Goal: Transaction & Acquisition: Obtain resource

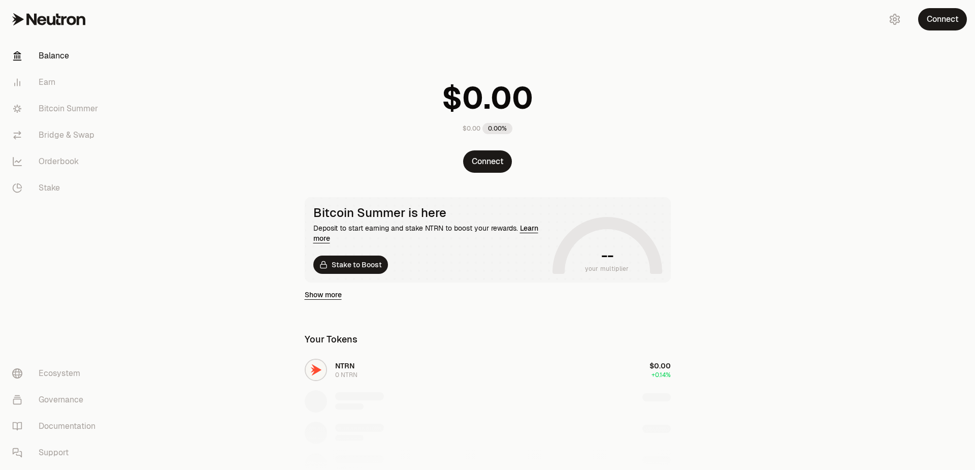
scroll to position [20, 0]
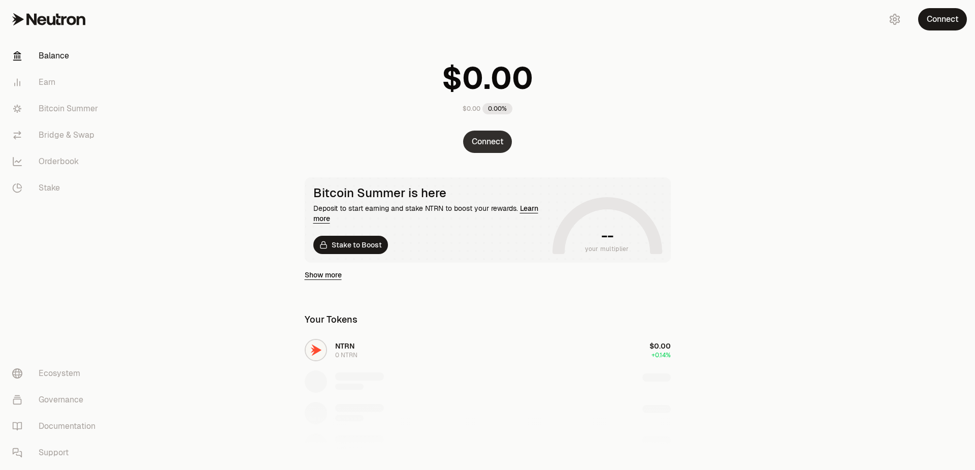
click at [499, 144] on button "Connect" at bounding box center [487, 142] width 49 height 22
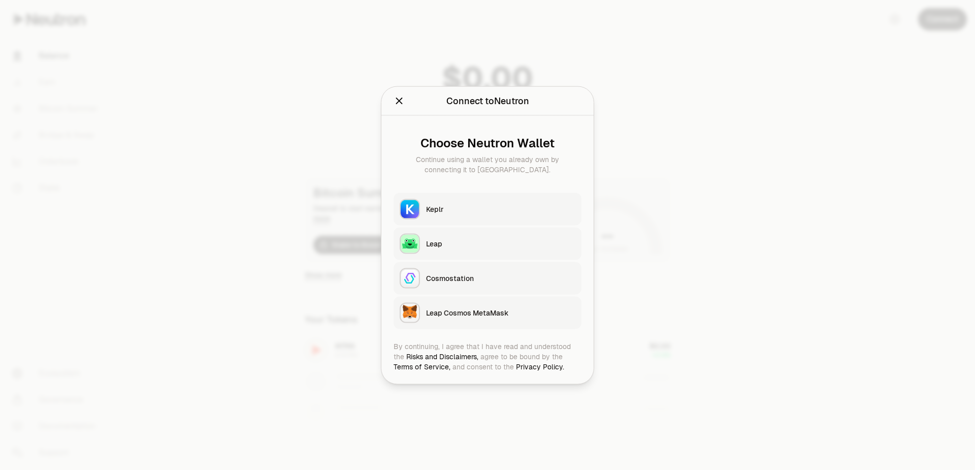
click at [513, 203] on button "Keplr" at bounding box center [488, 209] width 188 height 33
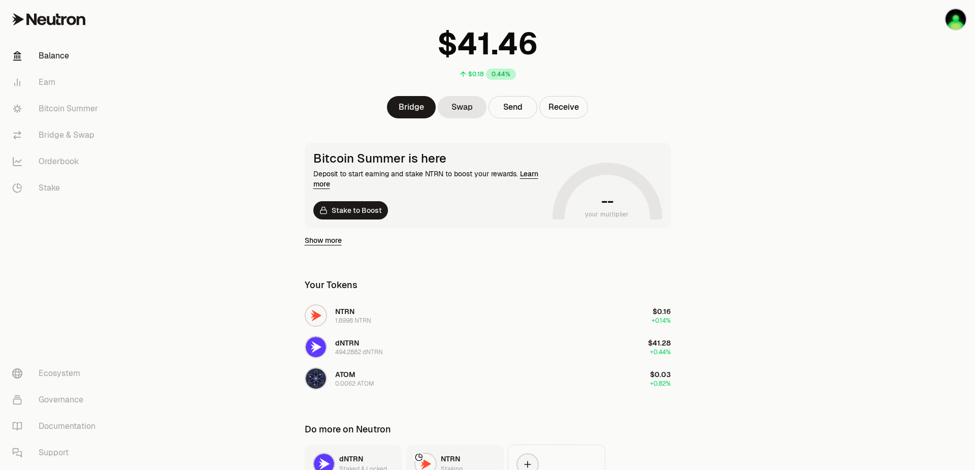
scroll to position [0, 0]
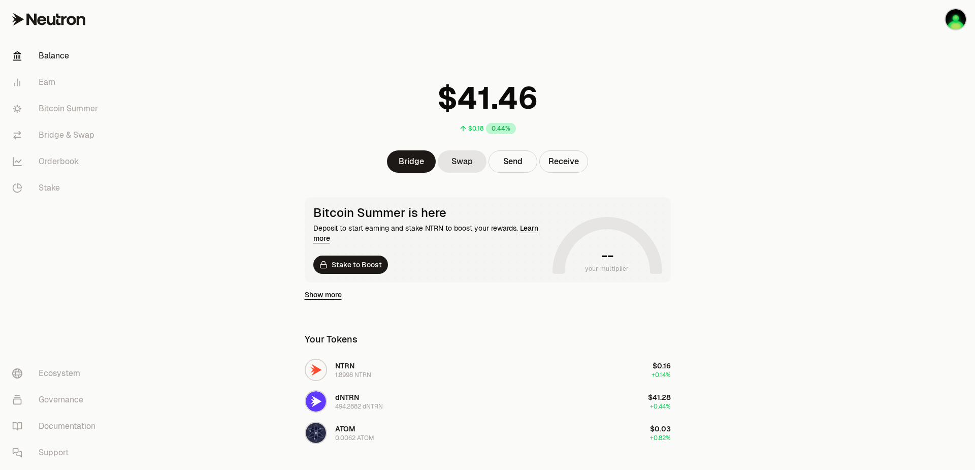
click at [58, 53] on link "Balance" at bounding box center [57, 56] width 106 height 26
click at [49, 181] on link "Stake" at bounding box center [57, 188] width 106 height 26
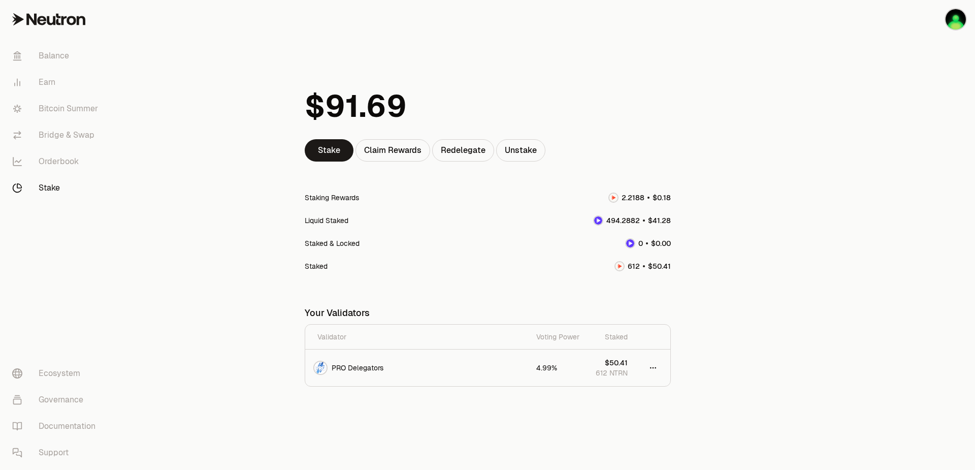
click at [628, 238] on div at bounding box center [630, 243] width 10 height 10
click at [652, 370] on html "Balance Earn Bitcoin Summer Bridge & Swap Orderbook Stake Ecosystem Governance …" at bounding box center [487, 235] width 975 height 470
drag, startPoint x: 738, startPoint y: 286, endPoint x: 654, endPoint y: 219, distance: 107.7
click at [738, 283] on html "Balance Earn Bitcoin Summer Bridge & Swap Orderbook Stake Ecosystem Governance …" at bounding box center [487, 235] width 975 height 470
click at [594, 217] on div at bounding box center [598, 220] width 10 height 10
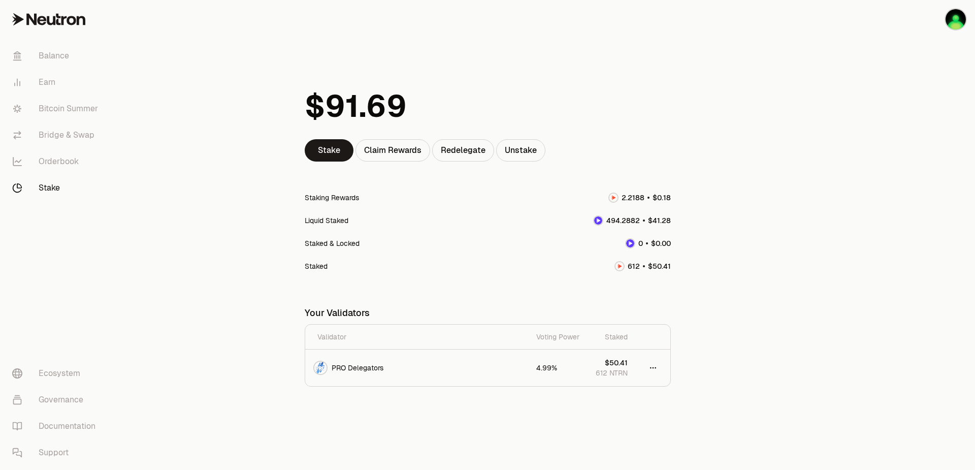
click at [305, 218] on div "Liquid Staked" at bounding box center [327, 220] width 44 height 10
click at [339, 252] on div "Staked & Locked" at bounding box center [488, 243] width 366 height 23
click at [342, 240] on div "Staked & Locked" at bounding box center [332, 243] width 55 height 10
click at [365, 247] on div "Staked & Locked" at bounding box center [488, 243] width 366 height 23
click at [383, 148] on div "Claim Rewards" at bounding box center [393, 150] width 75 height 22
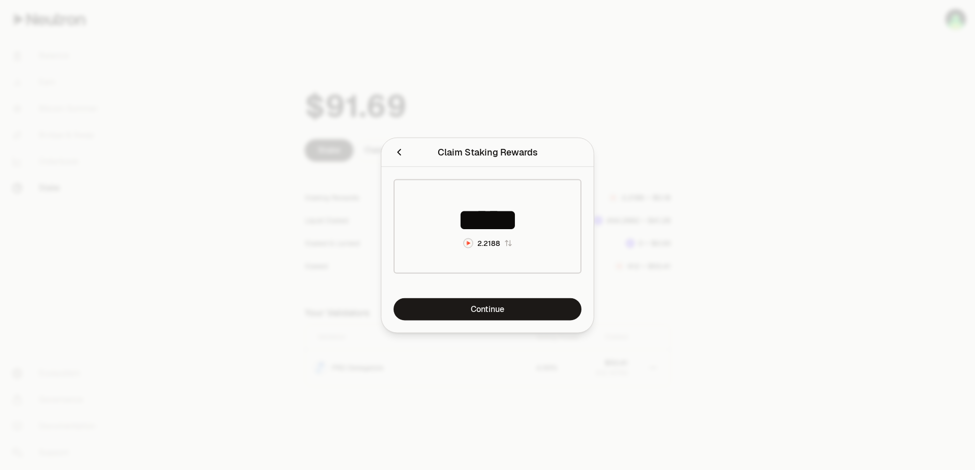
click at [717, 213] on div at bounding box center [487, 235] width 975 height 470
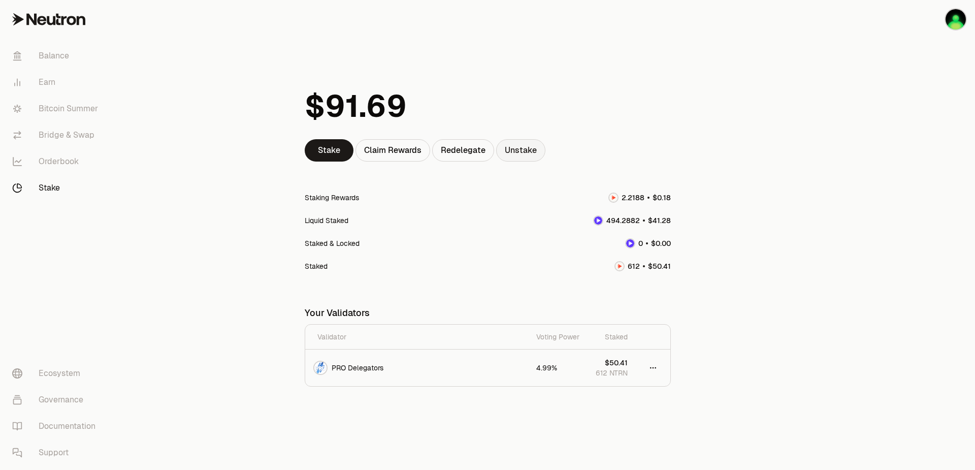
click at [526, 155] on link "Unstake" at bounding box center [520, 150] width 49 height 22
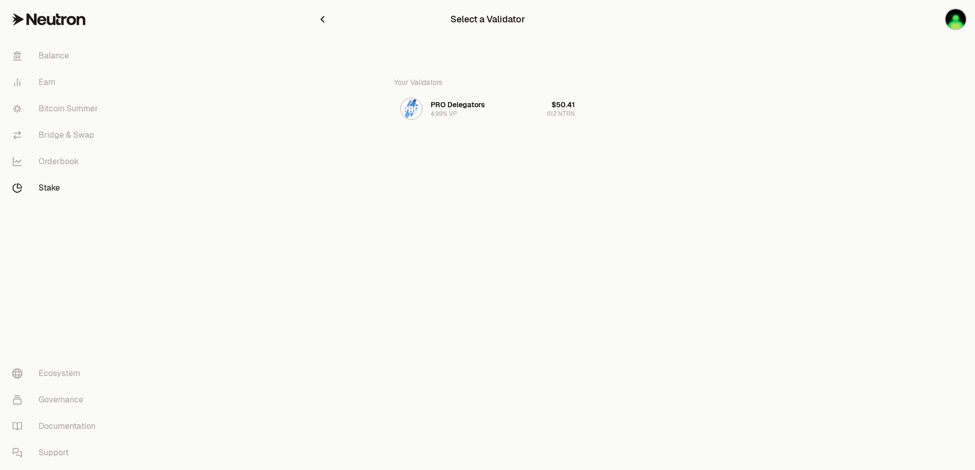
click at [321, 19] on icon "button" at bounding box center [322, 19] width 11 height 11
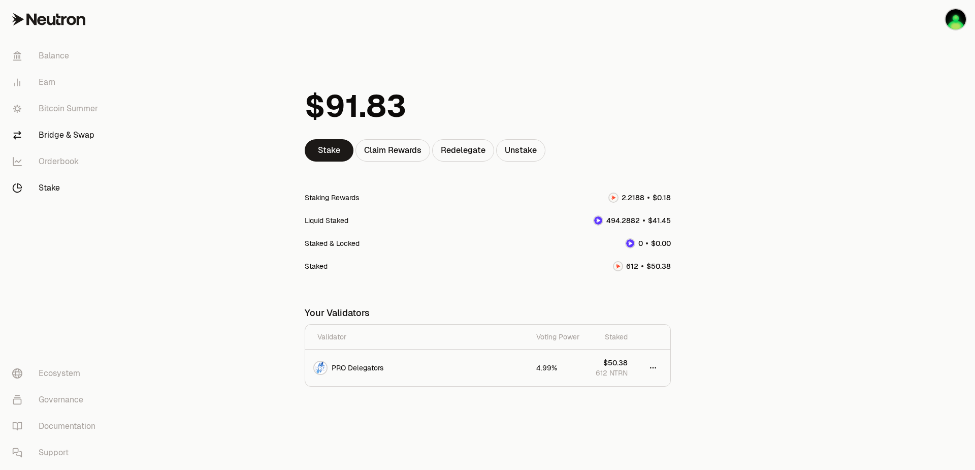
click at [69, 139] on link "Bridge & Swap" at bounding box center [57, 135] width 106 height 26
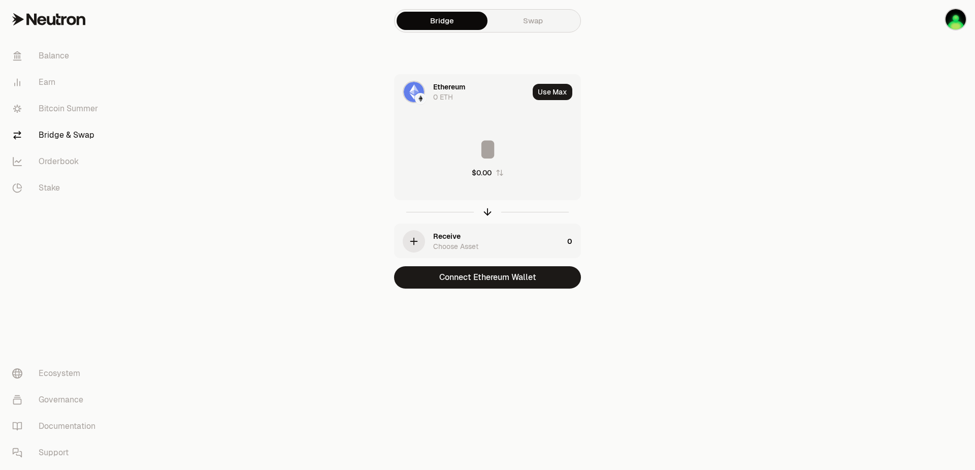
click at [556, 27] on link "Swap" at bounding box center [533, 21] width 91 height 18
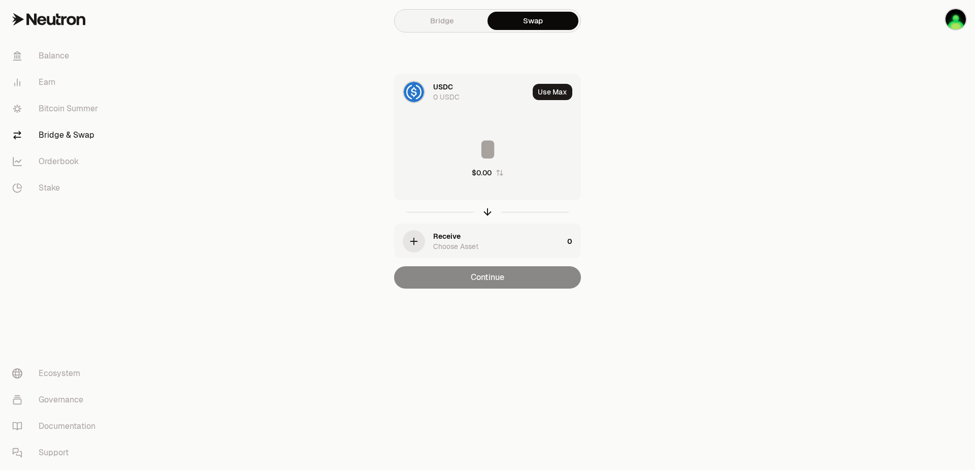
click at [452, 86] on div "USDC" at bounding box center [443, 87] width 20 height 10
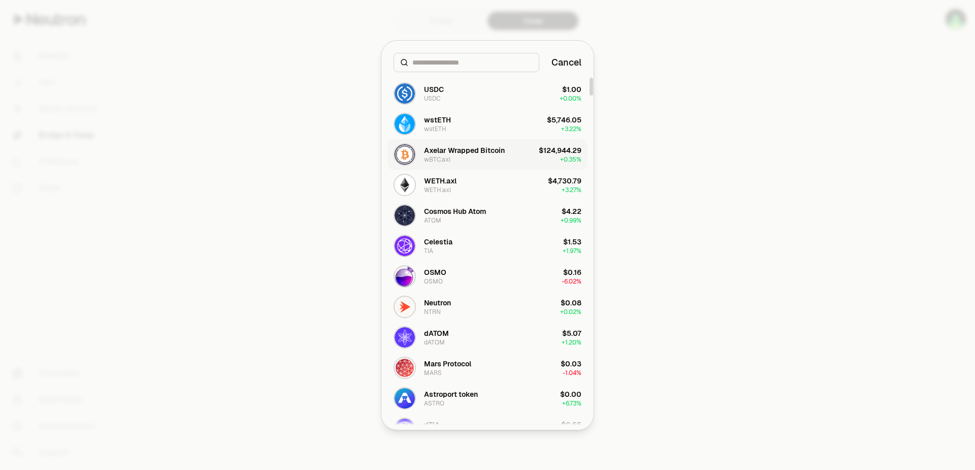
scroll to position [102, 0]
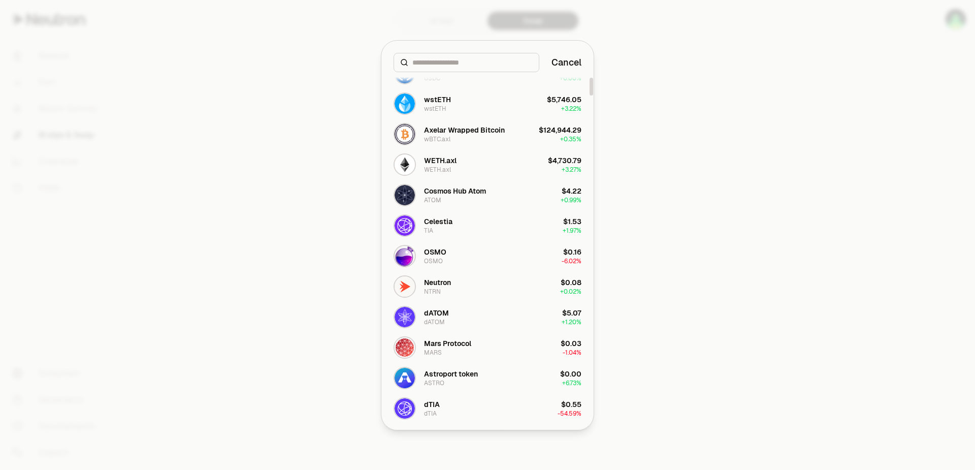
click at [196, 199] on div at bounding box center [487, 235] width 975 height 470
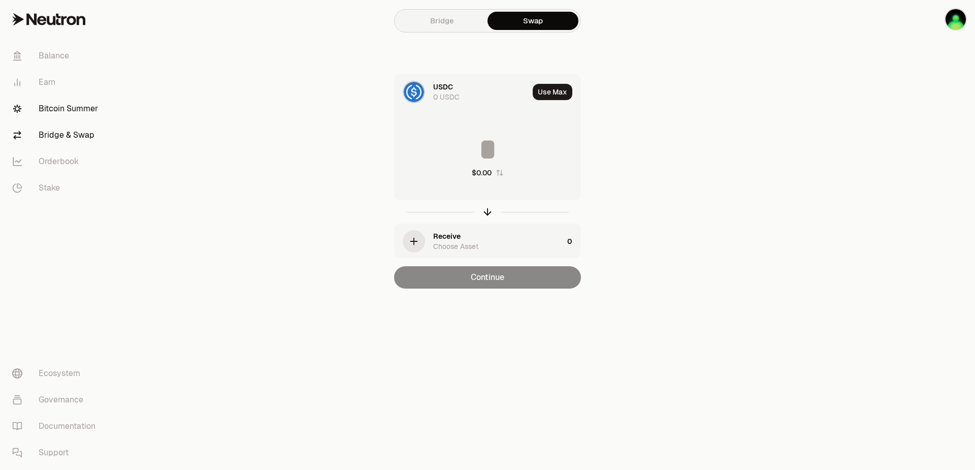
click at [78, 108] on link "Bitcoin Summer" at bounding box center [57, 109] width 106 height 26
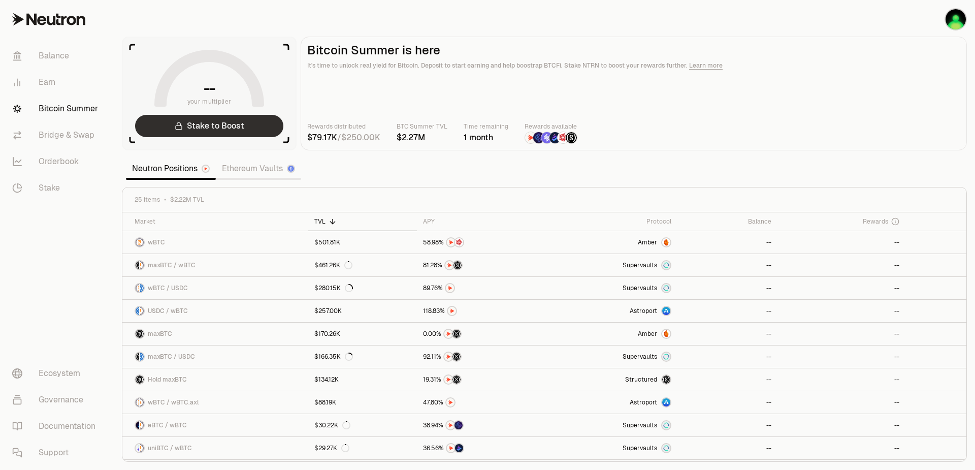
click at [242, 129] on link "Stake to Boost" at bounding box center [209, 126] width 148 height 22
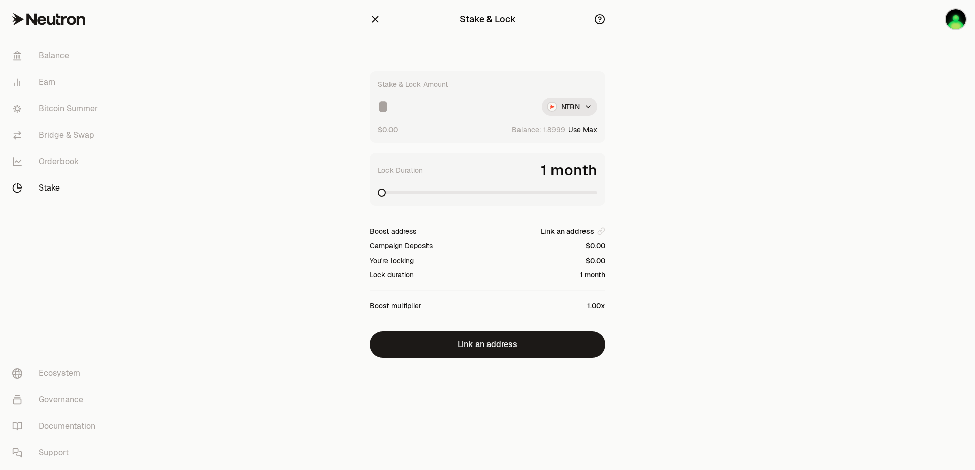
click at [587, 126] on button "Use Max" at bounding box center [582, 129] width 29 height 10
type input "********"
click at [74, 118] on link "Bitcoin Summer" at bounding box center [57, 109] width 106 height 26
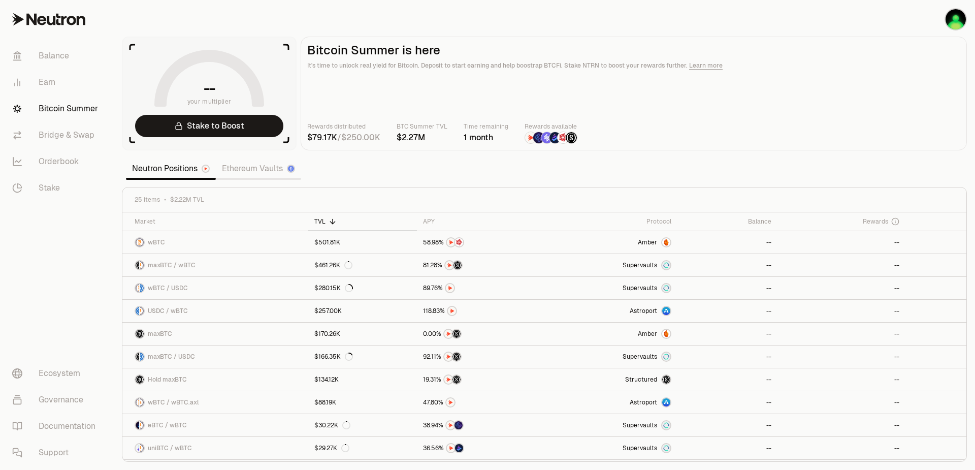
click at [259, 168] on link "Ethereum Vaults" at bounding box center [258, 168] width 85 height 20
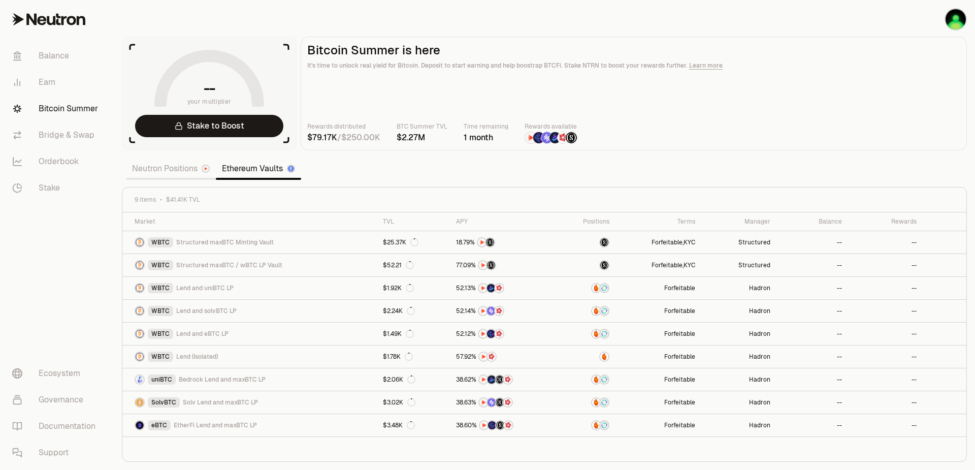
click at [172, 167] on link "Neutron Positions" at bounding box center [171, 168] width 90 height 20
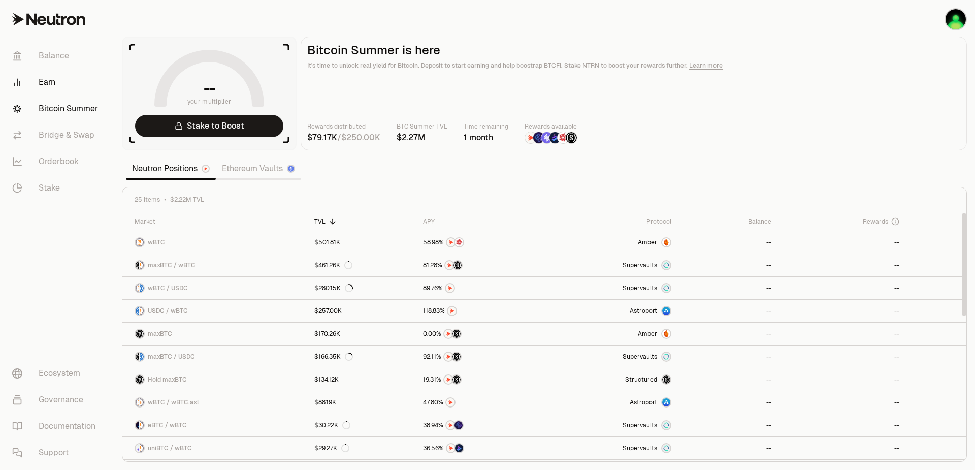
click at [57, 74] on link "Earn" at bounding box center [57, 82] width 106 height 26
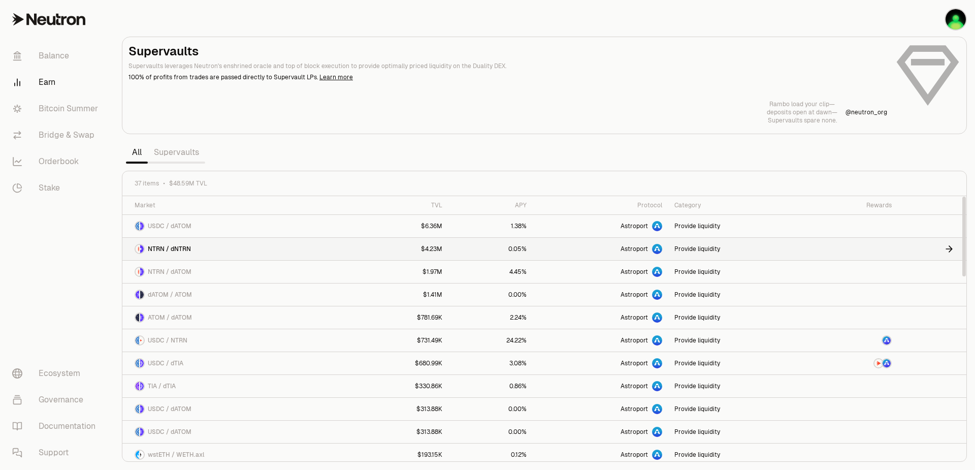
click at [706, 251] on link "Provide liquidity" at bounding box center [738, 249] width 139 height 22
click at [43, 55] on link "Balance" at bounding box center [57, 56] width 106 height 26
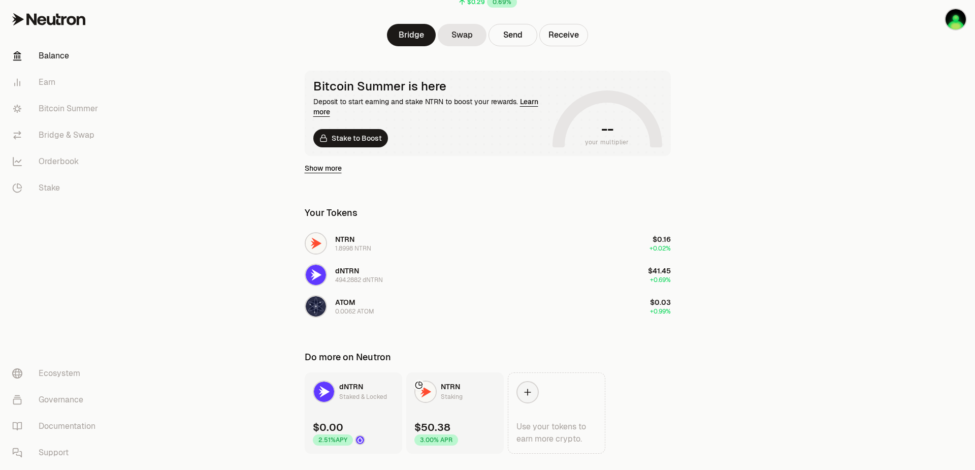
scroll to position [151, 0]
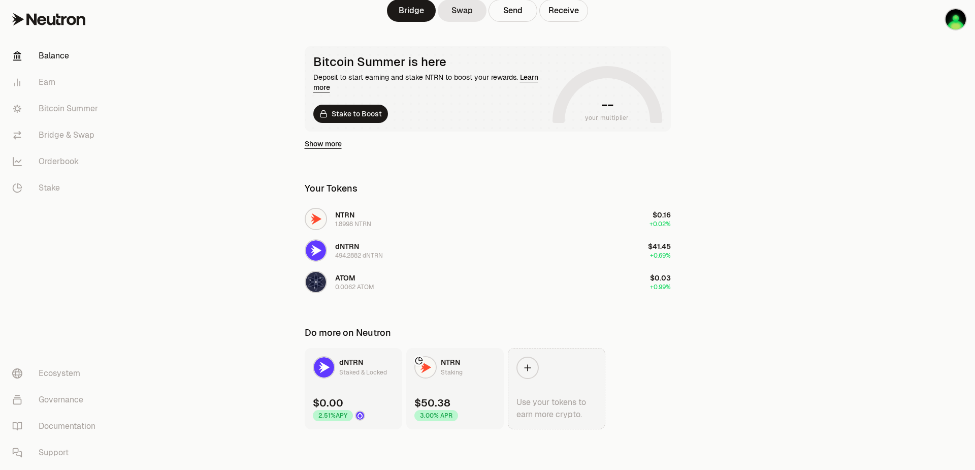
click at [549, 408] on div "Use your tokens to earn more crypto." at bounding box center [557, 408] width 80 height 24
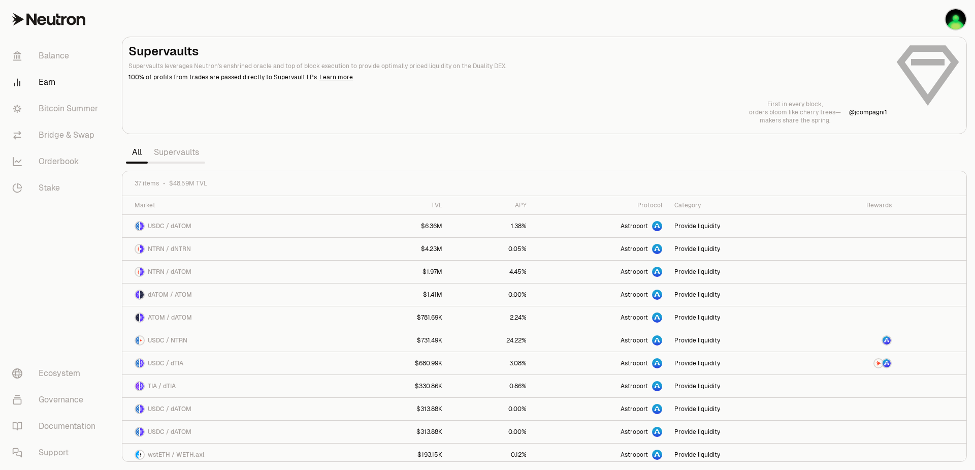
click at [933, 86] on div "Supervaults Supervaults leverages Neutron's enshrined oracle and top of block e…" at bounding box center [545, 83] width 832 height 81
